Goal: Book appointment/travel/reservation

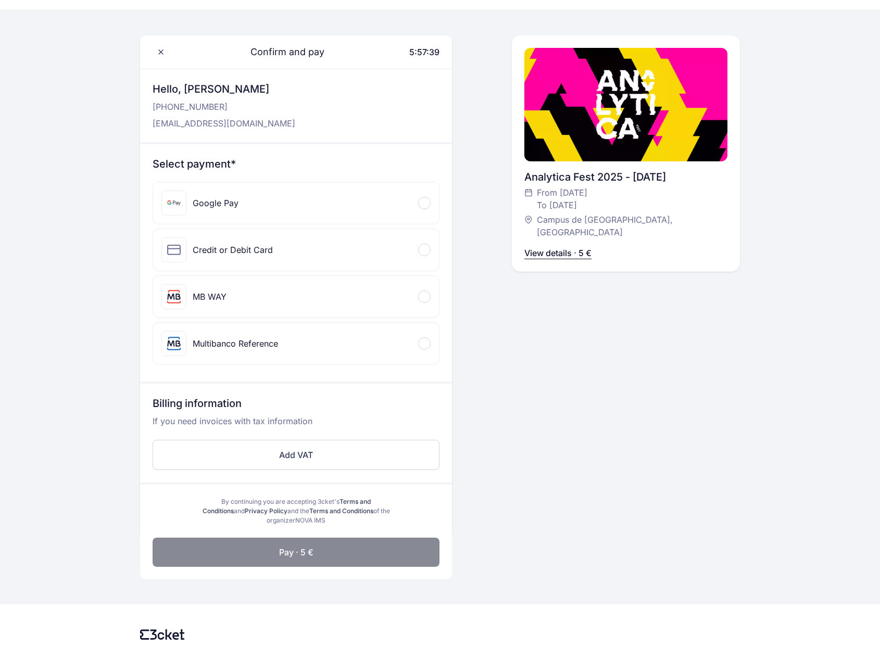
scroll to position [50, 0]
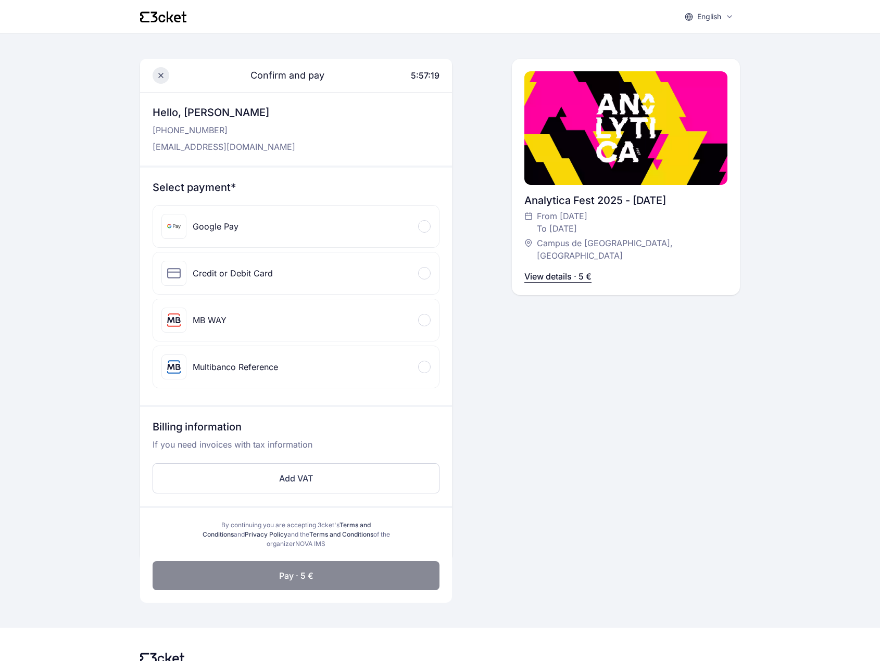
click at [161, 76] on icon at bounding box center [161, 75] width 4 height 4
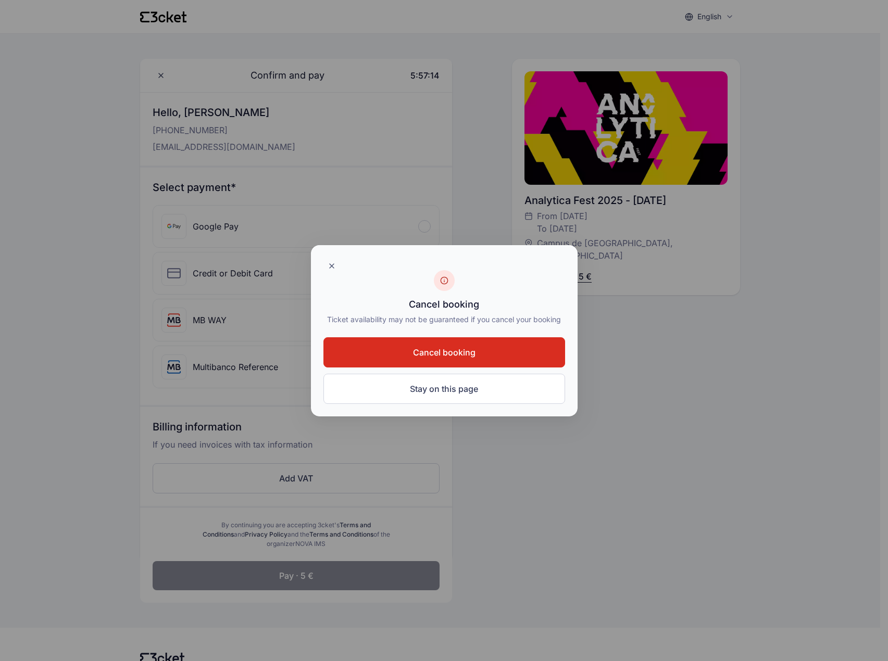
click at [426, 350] on span "Cancel booking" at bounding box center [444, 352] width 62 height 12
